Goal: Check status: Check status

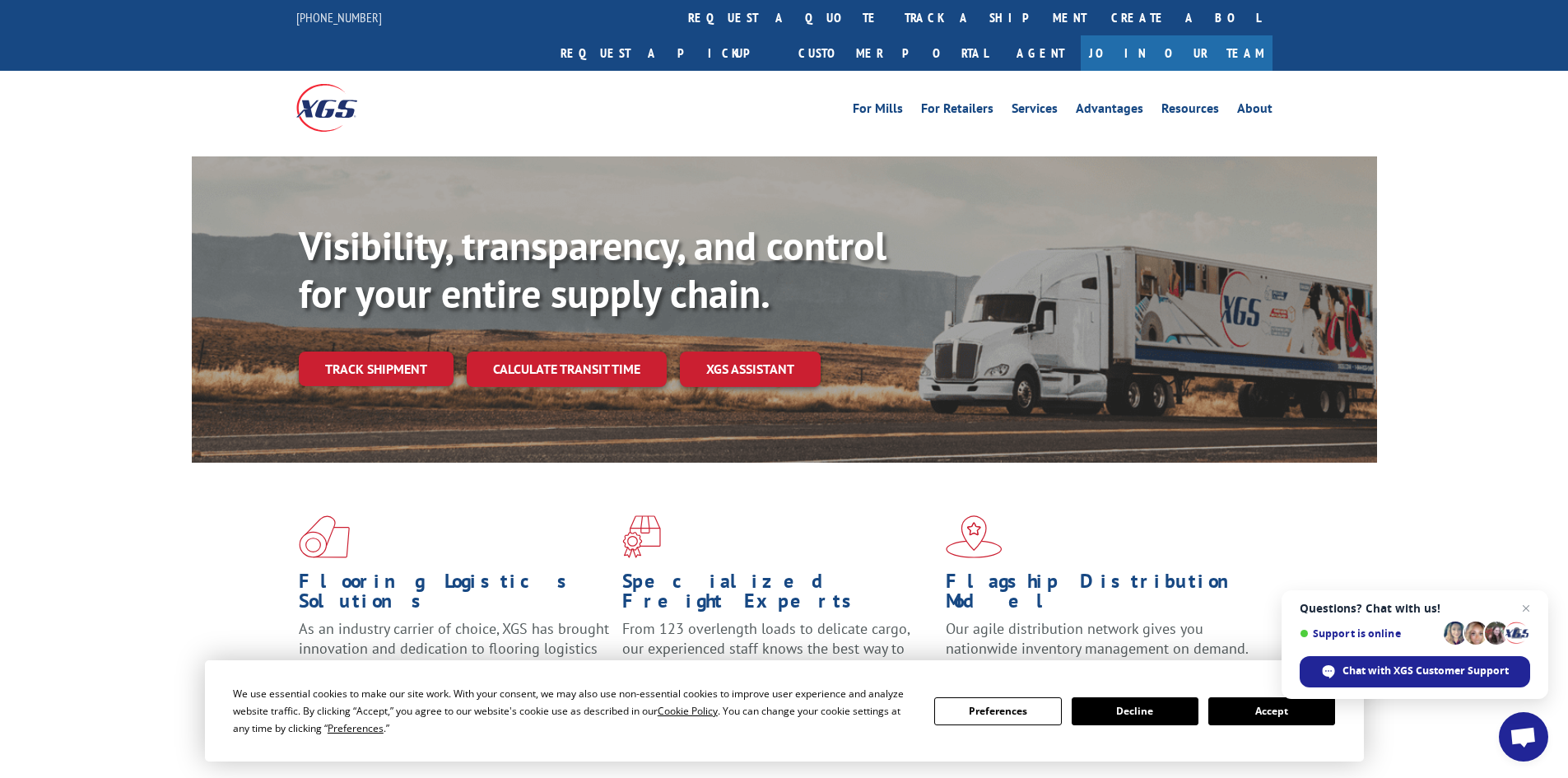
click at [1301, 711] on button "Accept" at bounding box center [1271, 711] width 127 height 28
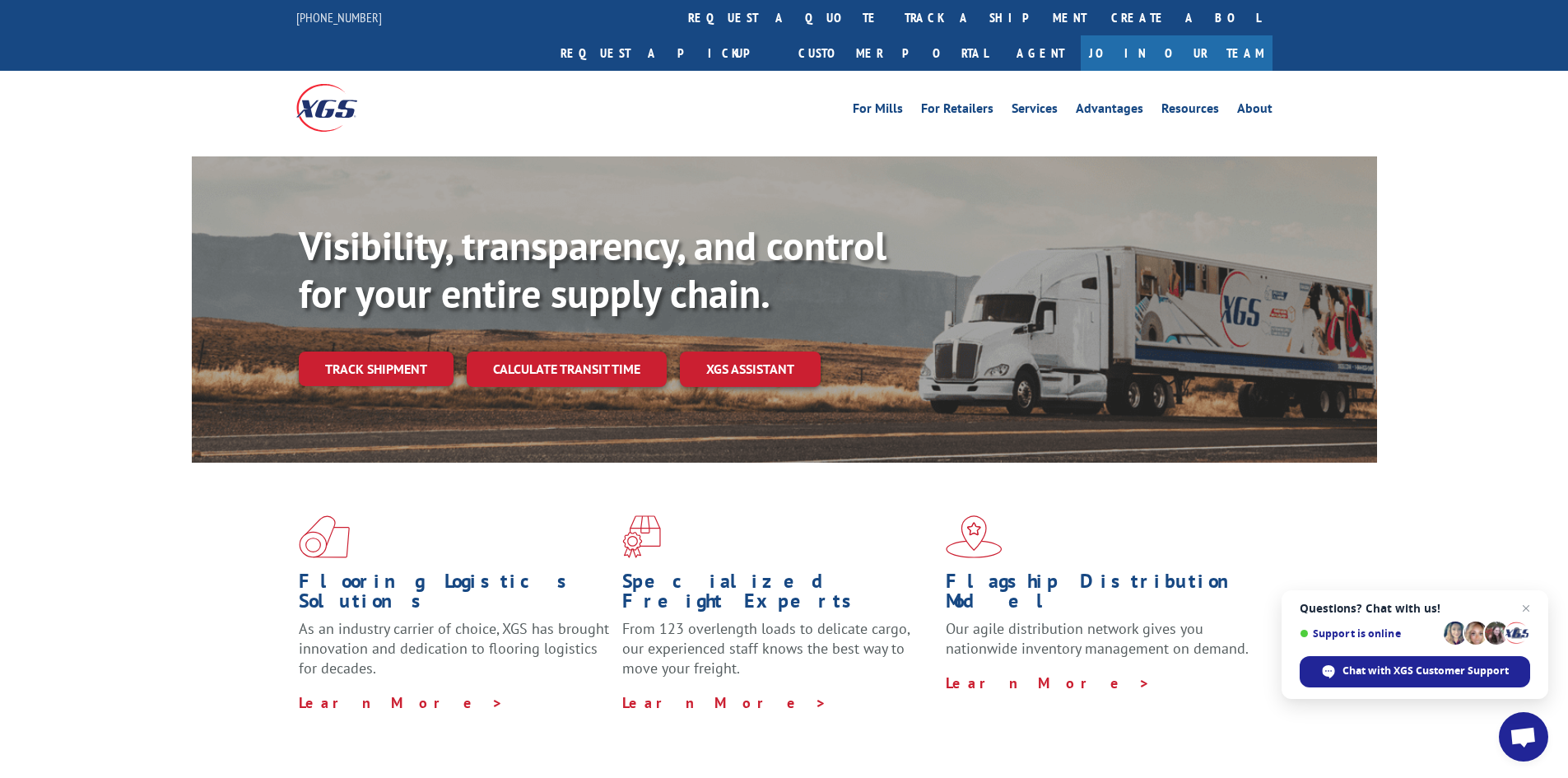
click at [1529, 604] on span "Close chat" at bounding box center [1526, 608] width 20 height 20
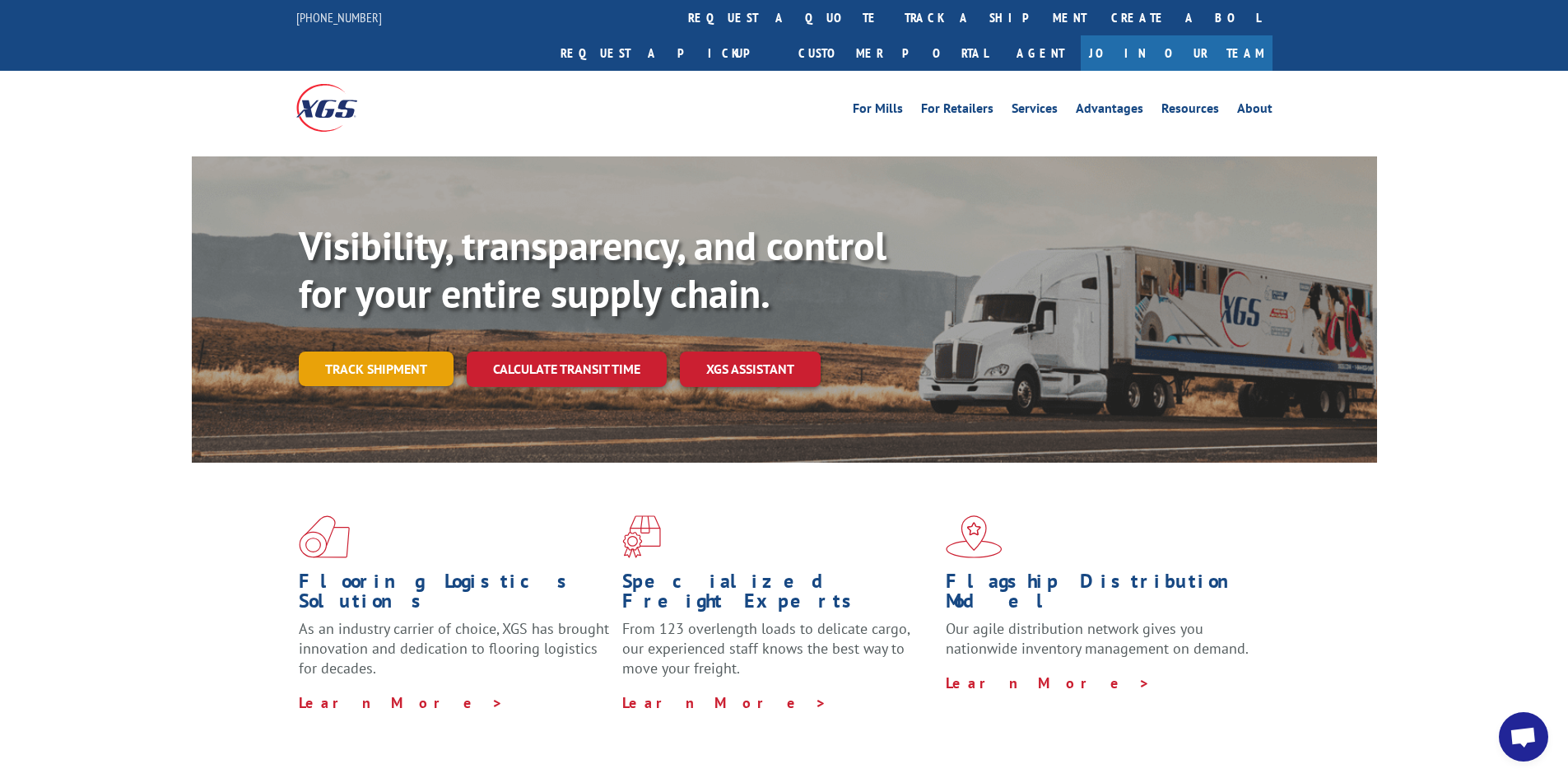
click at [381, 351] on link "Track shipment" at bounding box center [376, 368] width 155 height 35
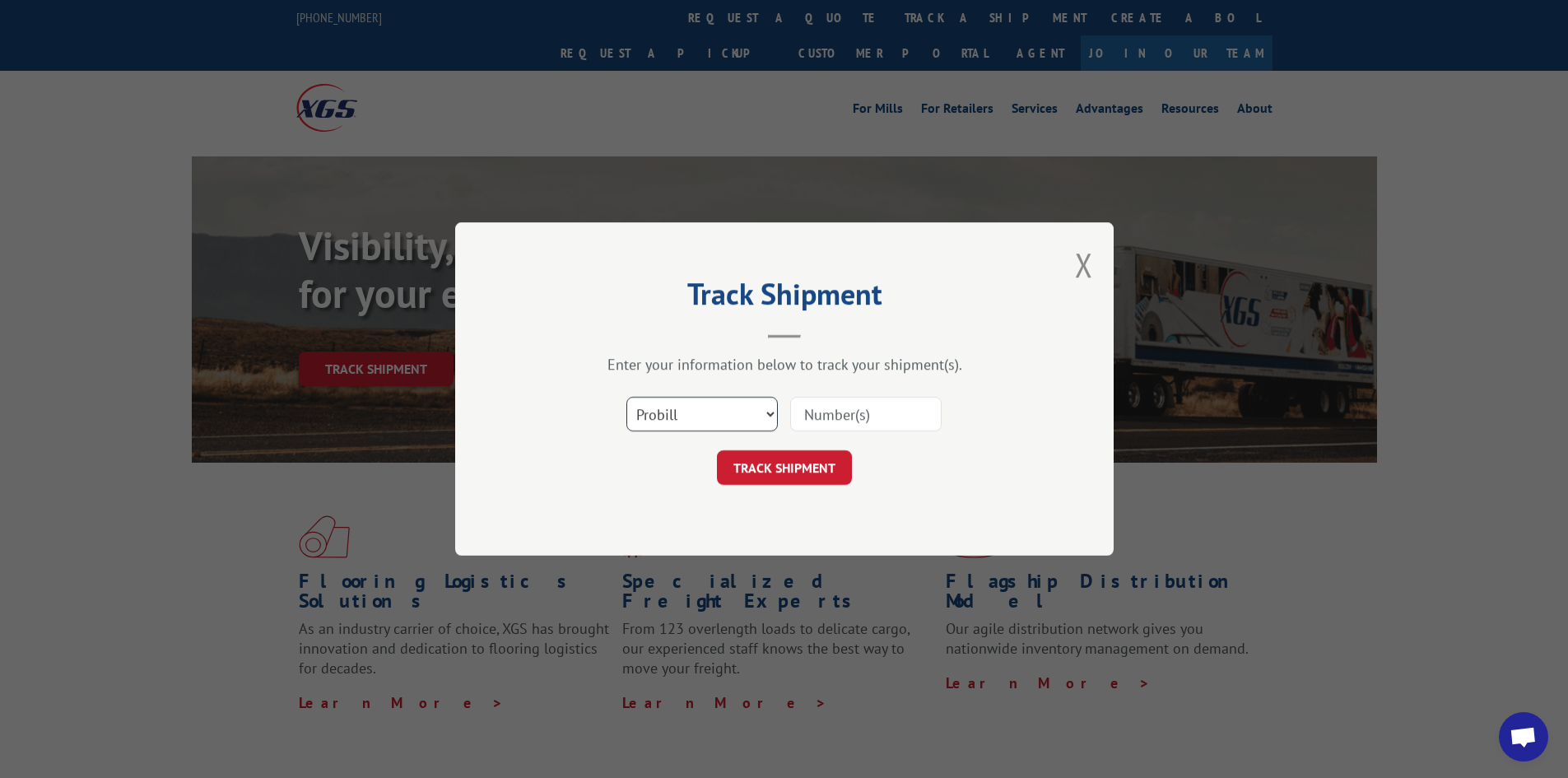
click at [724, 402] on select "Select category... Probill BOL PO" at bounding box center [702, 413] width 151 height 35
select select "bol"
click at [627, 397] on select "Select category... Probill BOL PO" at bounding box center [702, 413] width 151 height 35
click at [882, 412] on input at bounding box center [865, 413] width 151 height 35
paste input "5040330"
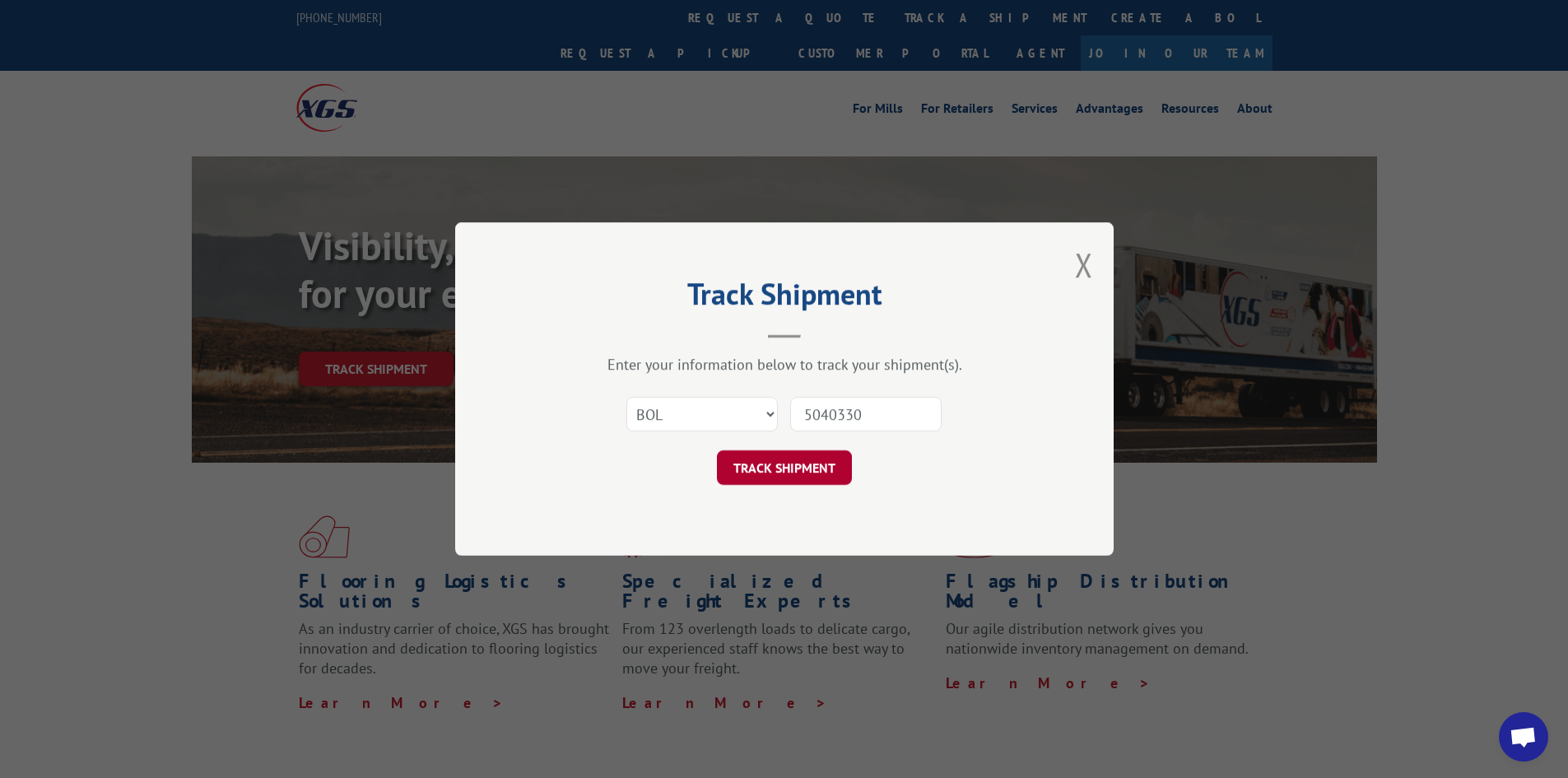
type input "5040330"
click at [825, 458] on button "TRACK SHIPMENT" at bounding box center [784, 467] width 135 height 35
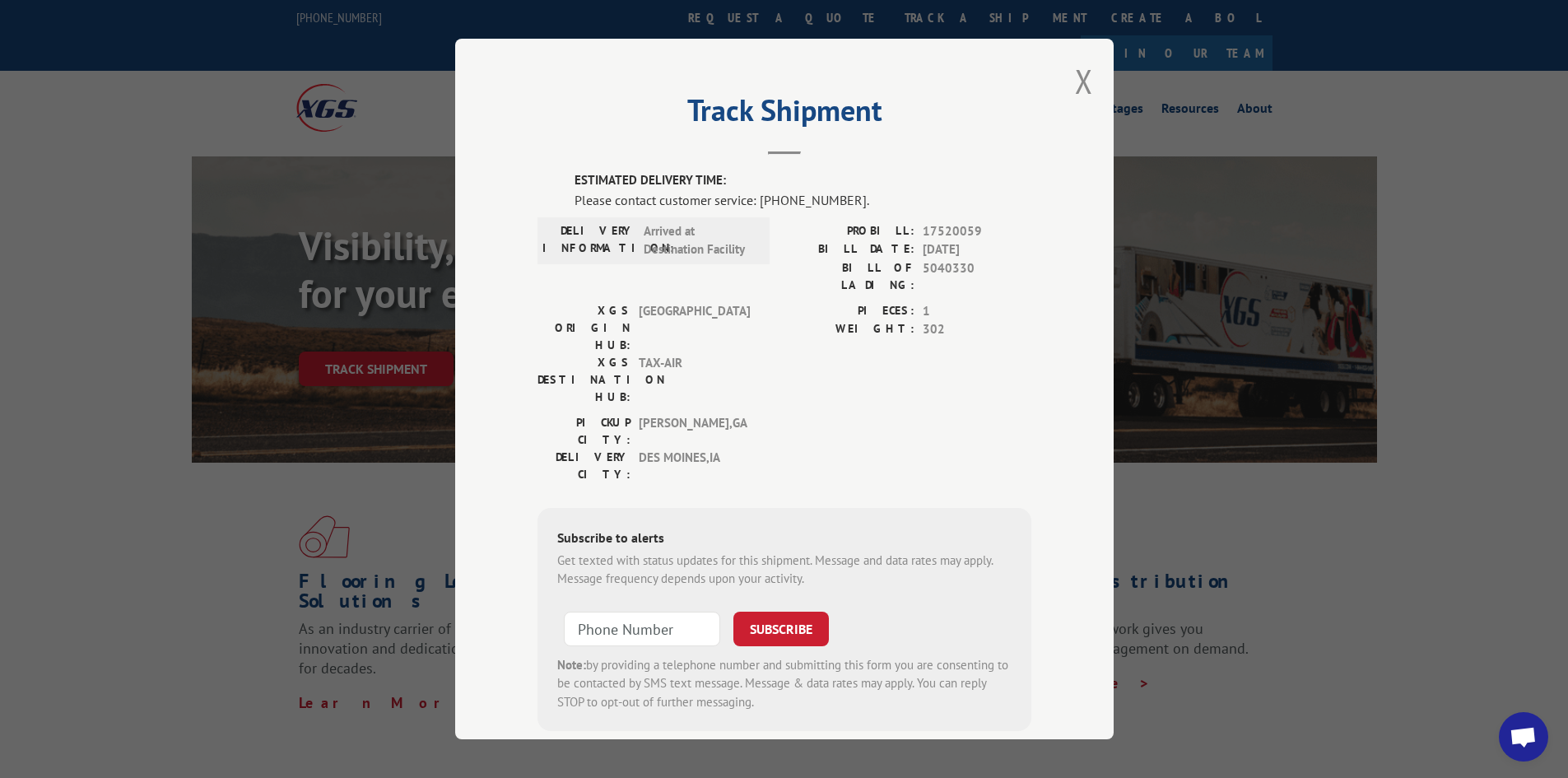
drag, startPoint x: 920, startPoint y: 248, endPoint x: 1009, endPoint y: 252, distance: 89.1
click at [1009, 252] on span "[DATE]" at bounding box center [977, 250] width 109 height 19
click at [957, 280] on div "PROBILL: 17520059 BILL DATE: [DATE] BILL OF LADING: 5040330" at bounding box center [908, 262] width 247 height 80
click at [1080, 64] on button "Close modal" at bounding box center [1084, 81] width 18 height 43
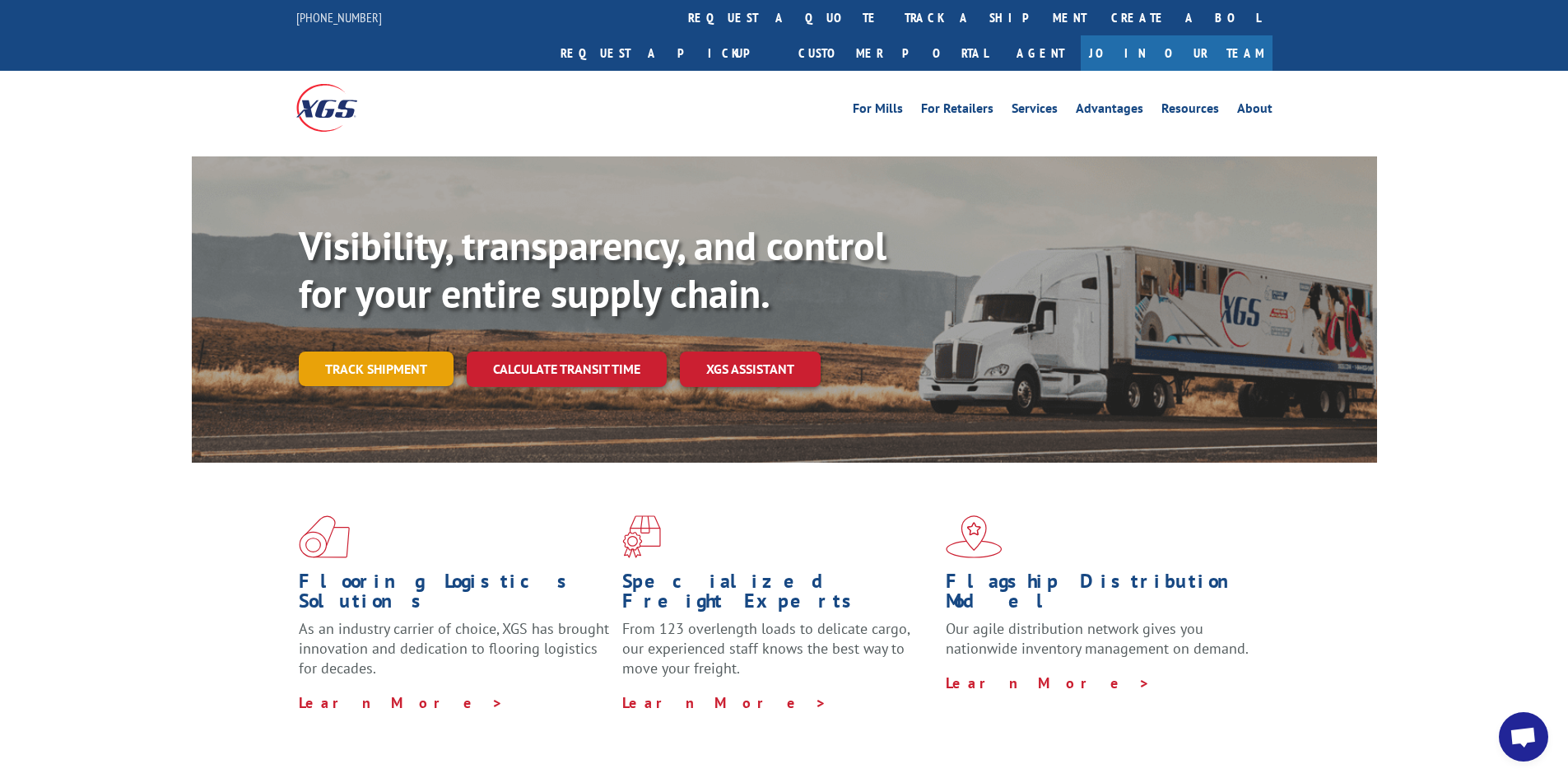
click at [369, 351] on link "Track shipment" at bounding box center [376, 368] width 155 height 35
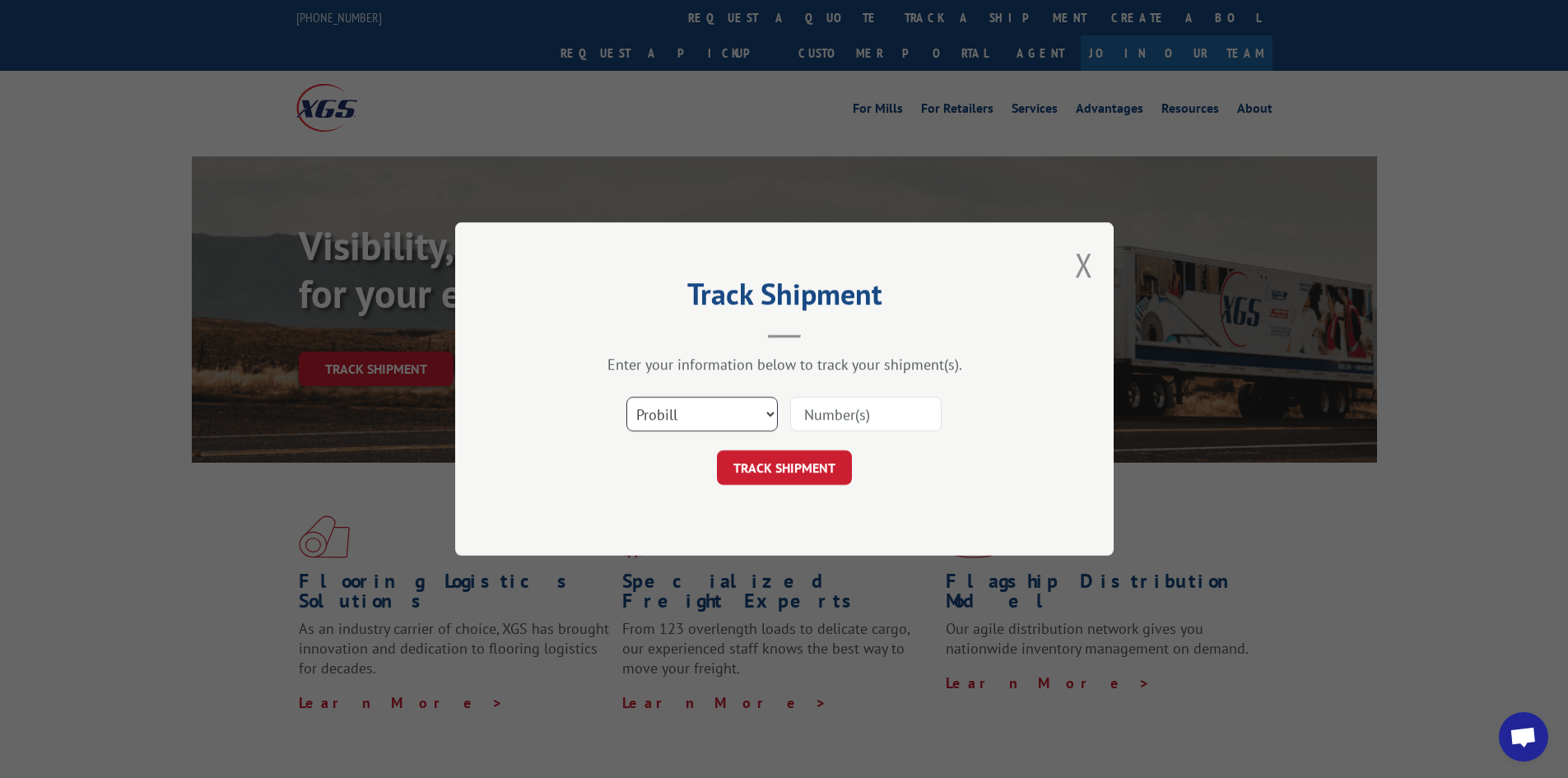
click at [713, 414] on select "Select category... Probill BOL PO" at bounding box center [702, 413] width 151 height 35
select select "bol"
click at [627, 397] on select "Select category... Probill BOL PO" at bounding box center [702, 413] width 151 height 35
click at [877, 403] on input at bounding box center [865, 413] width 151 height 35
paste input "5040330"
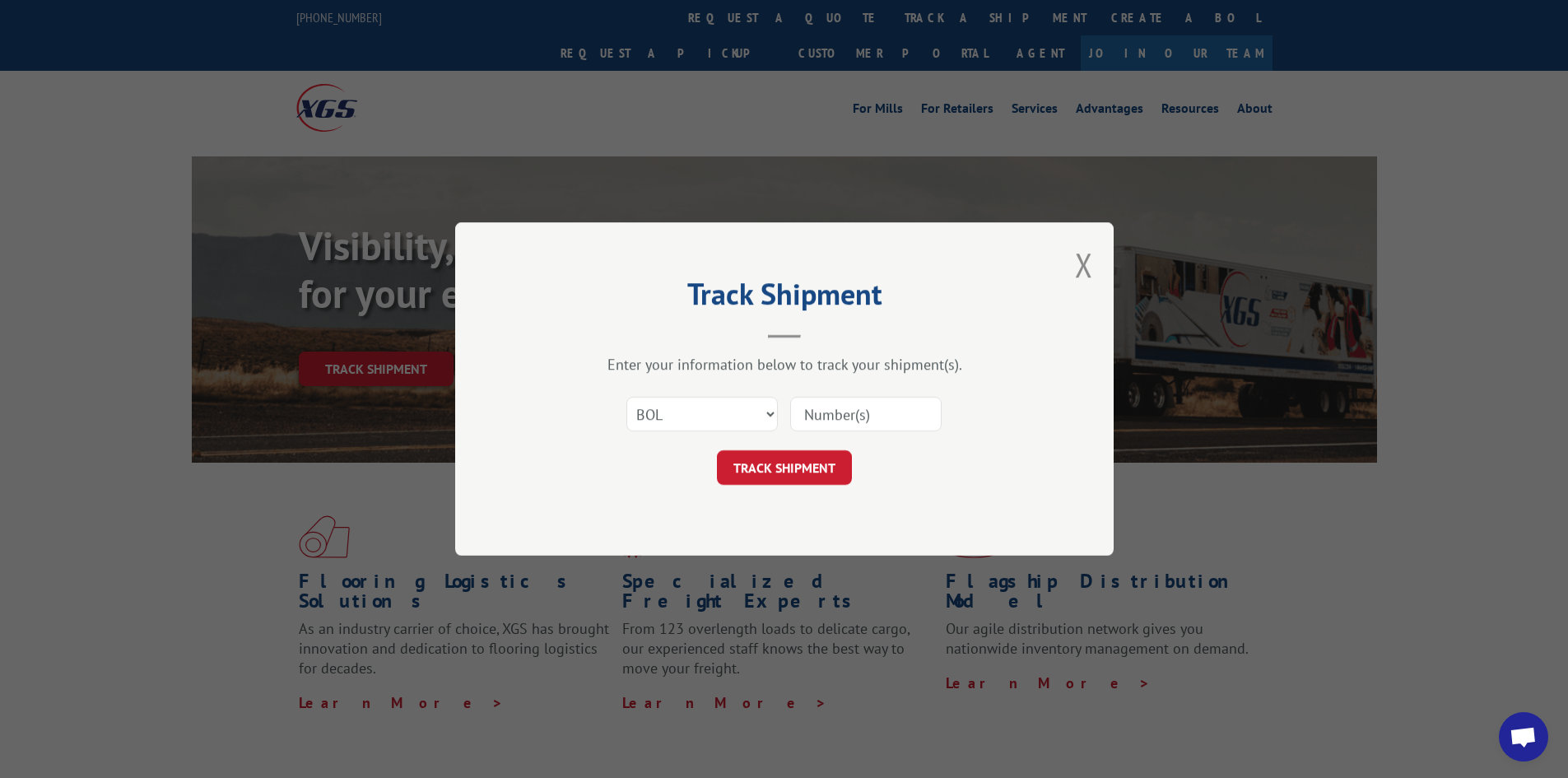
type input "5040330"
click button "TRACK SHIPMENT" at bounding box center [784, 467] width 135 height 35
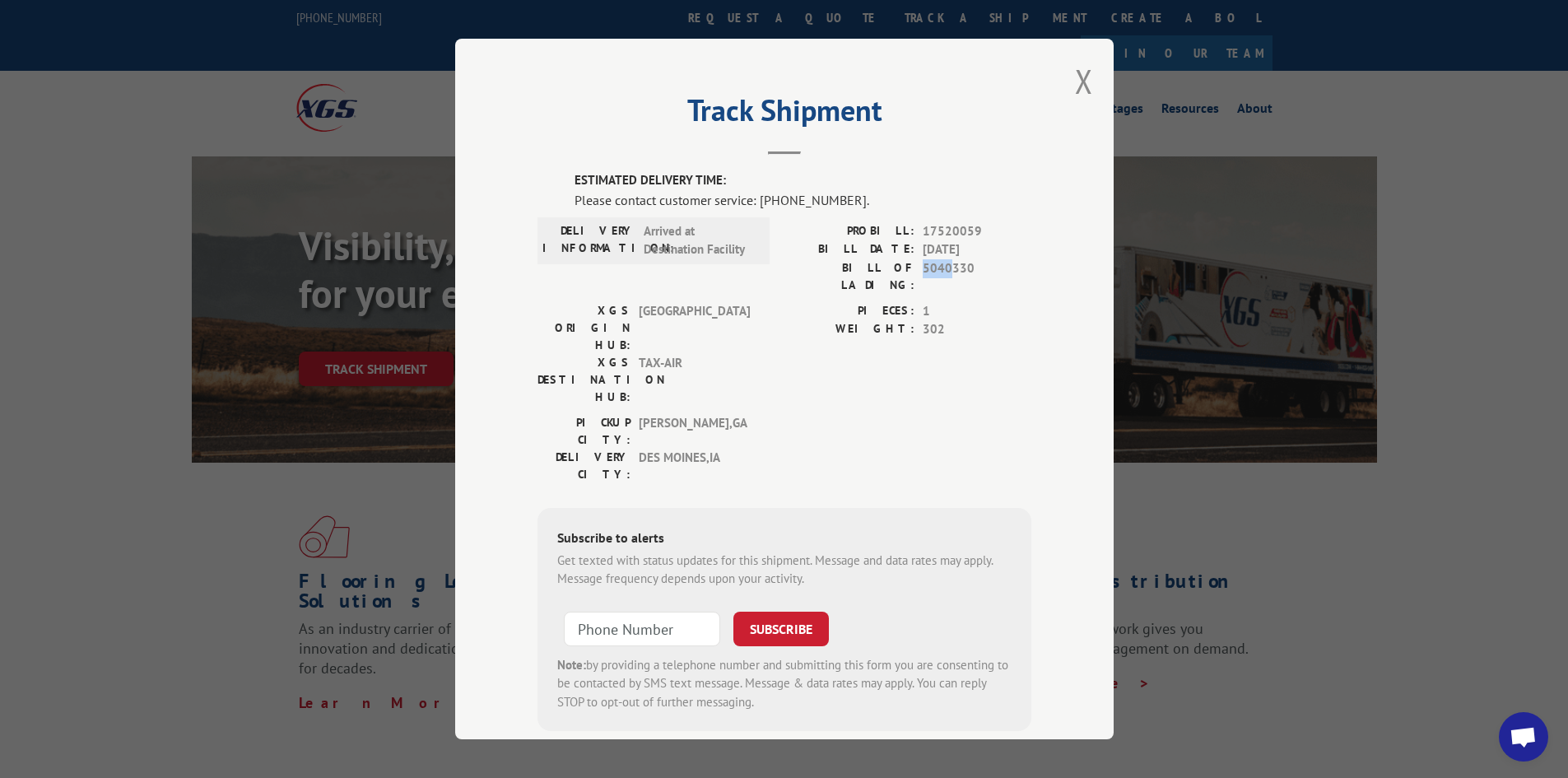
drag, startPoint x: 942, startPoint y: 263, endPoint x: 964, endPoint y: 260, distance: 22.2
click at [961, 257] on div "PROBILL: 17520059 BILL DATE: [DATE] BILL OF LADING: 5040330" at bounding box center [908, 258] width 247 height 71
click at [973, 270] on span "5040330" at bounding box center [977, 276] width 109 height 35
